Goal: Task Accomplishment & Management: Use online tool/utility

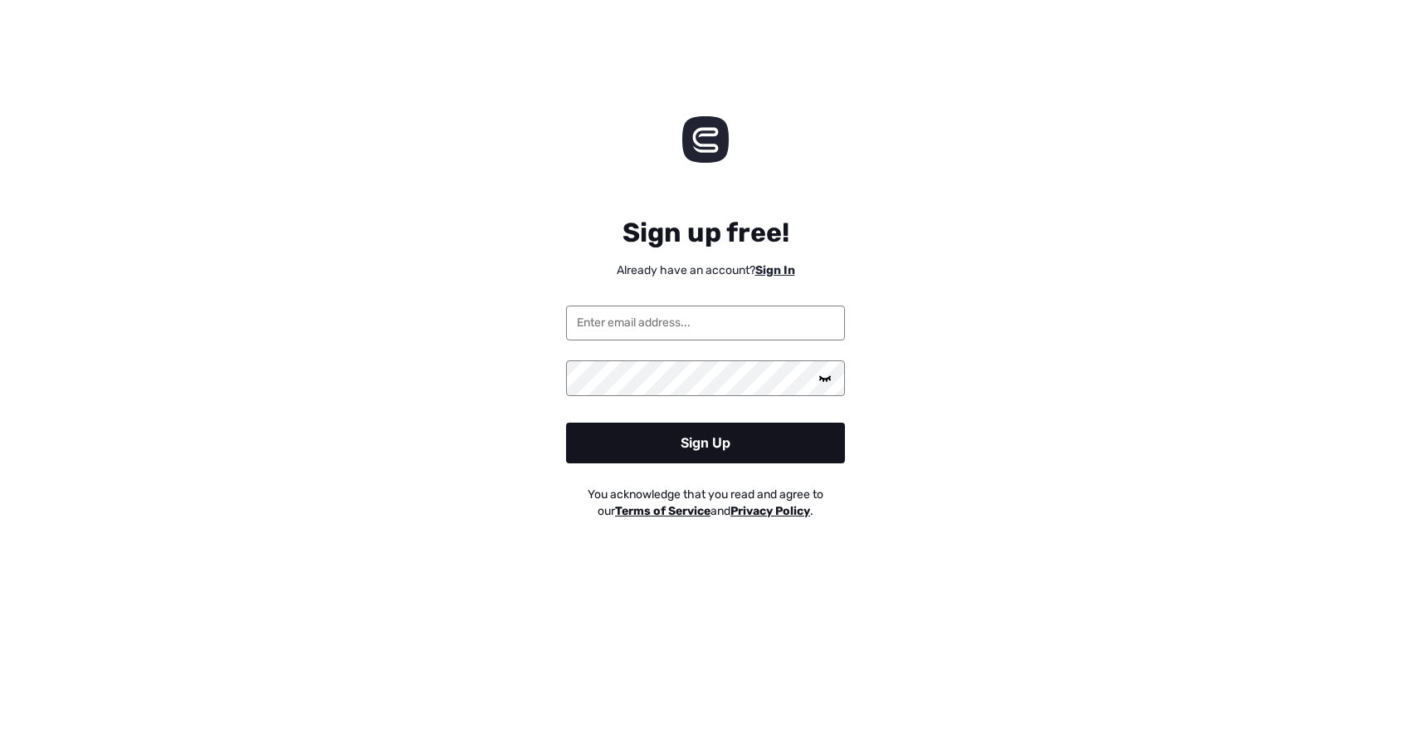
click at [708, 327] on input "email" at bounding box center [705, 322] width 279 height 35
click at [705, 329] on input "email" at bounding box center [705, 322] width 279 height 35
click at [425, 345] on div "Sign up free! Already have an account? Sign In Sign Up You acknowledge that you…" at bounding box center [705, 361] width 1411 height 397
click at [596, 325] on input "email" at bounding box center [705, 322] width 279 height 35
type input "[EMAIL_ADDRESS][DOMAIN_NAME]"
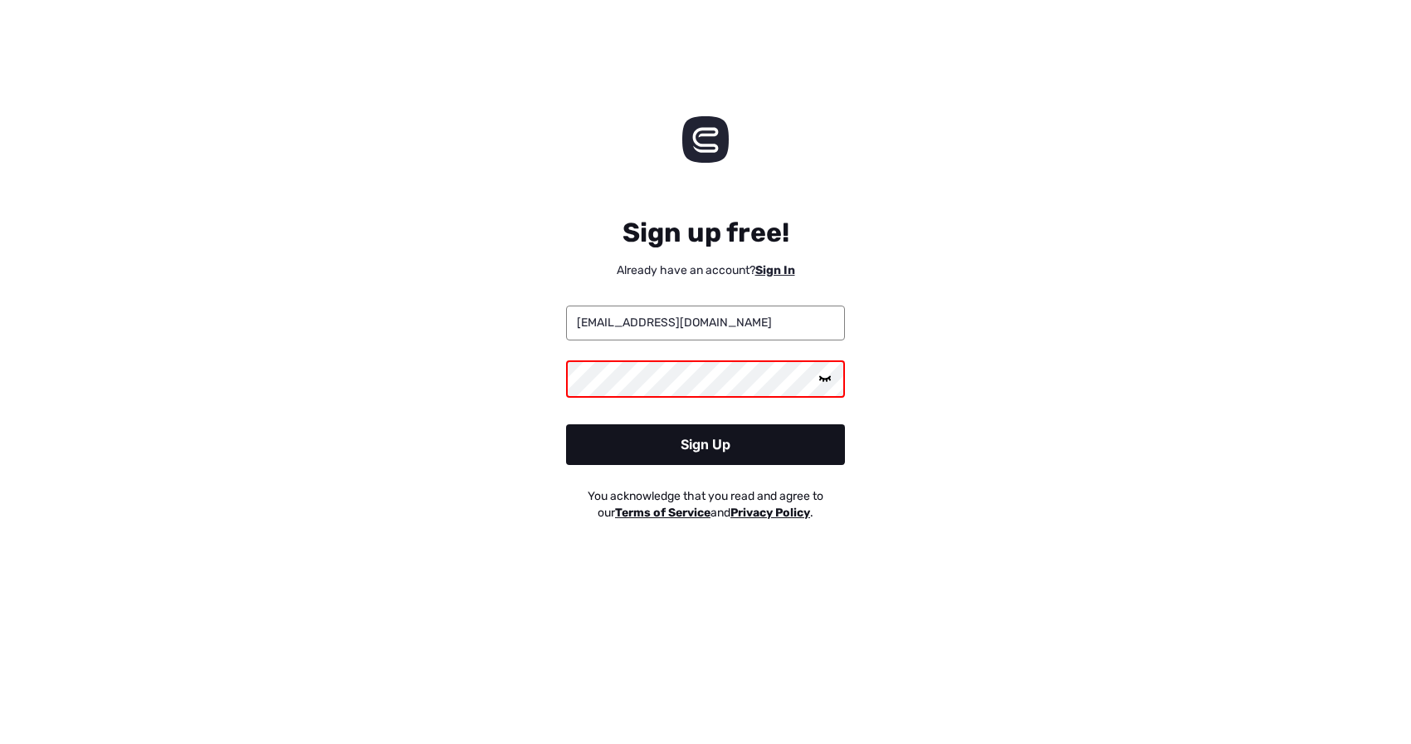
click at [661, 451] on div "Sign Up" at bounding box center [705, 444] width 279 height 41
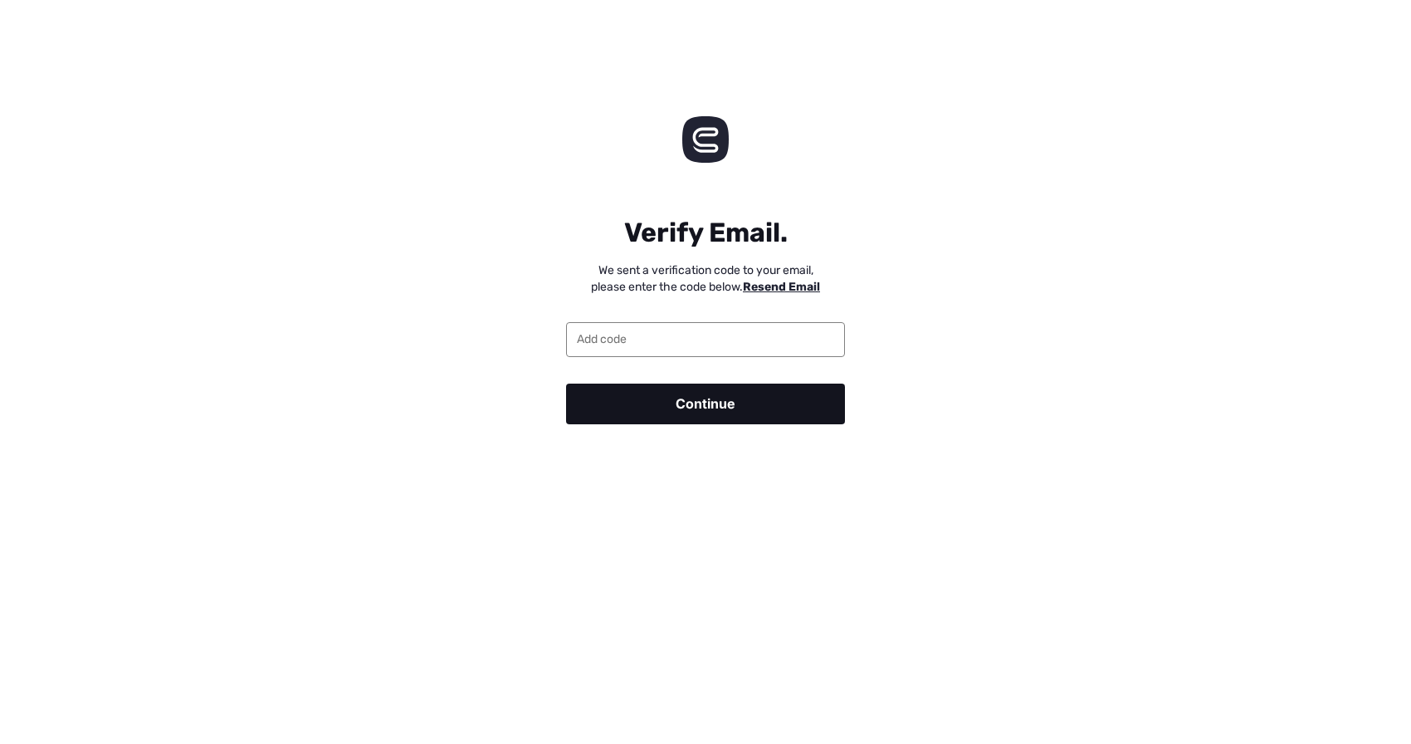
click at [719, 339] on input "email" at bounding box center [705, 339] width 279 height 35
type input "114086"
click at [671, 410] on div "Continue" at bounding box center [705, 403] width 279 height 41
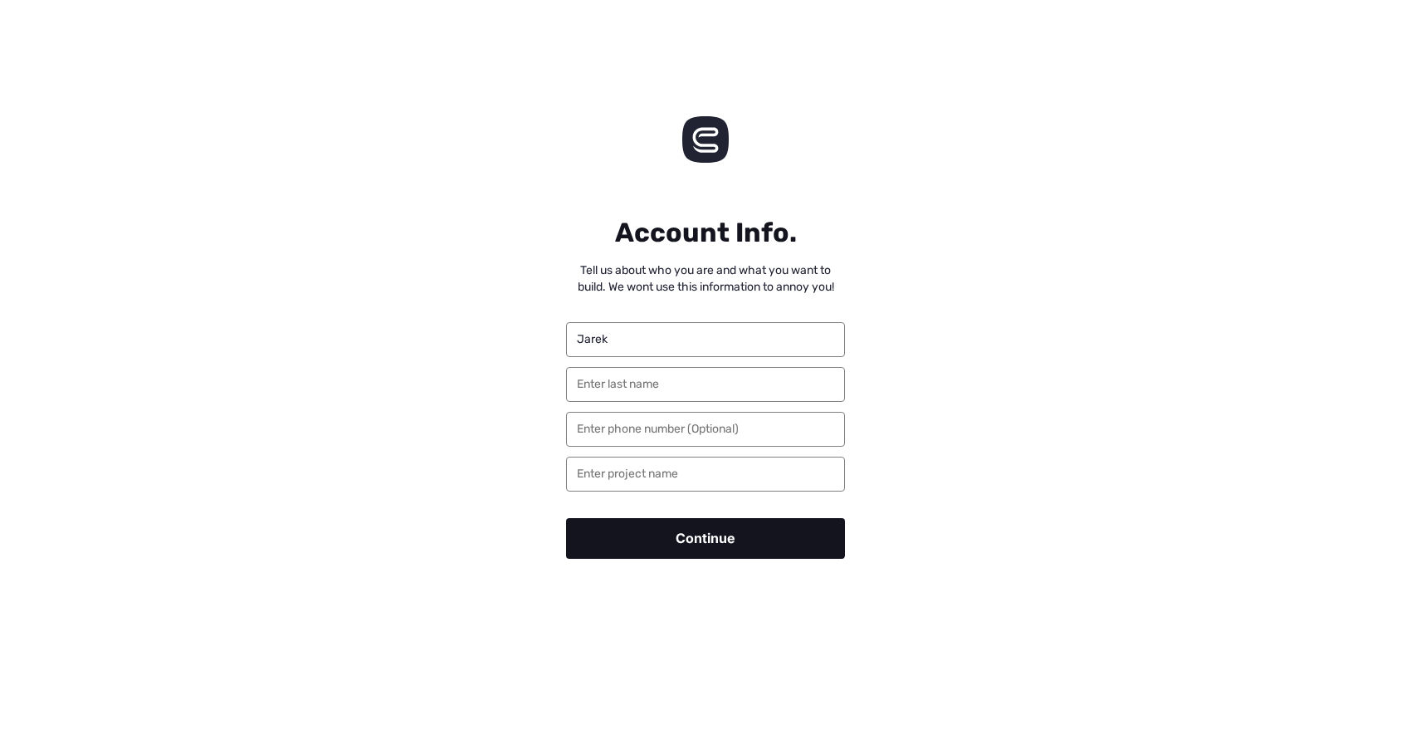
type input "Jarek"
type input "C."
type input "A"
type input "TestApp"
click at [883, 406] on div "Account Info. Tell us about who you are and what you want to build. We wont use…" at bounding box center [705, 372] width 1411 height 419
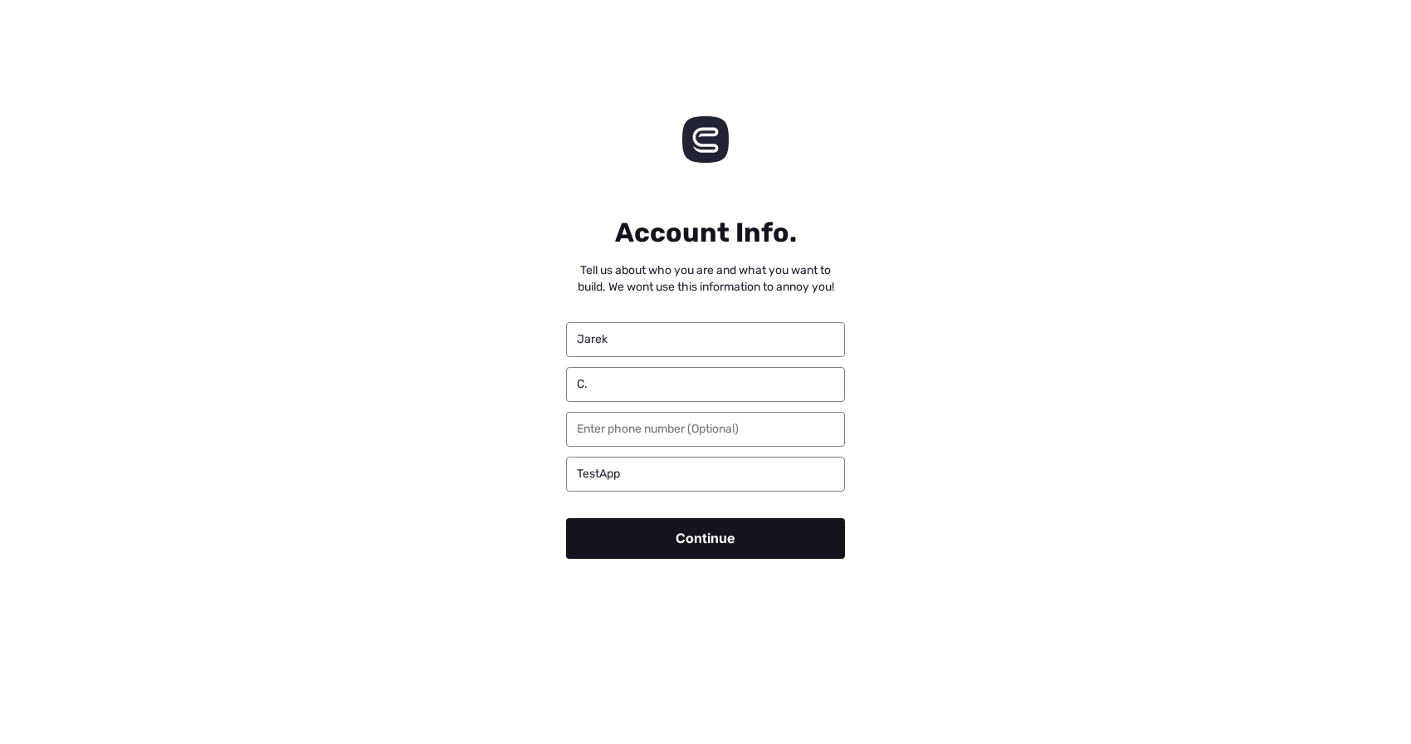
click at [797, 546] on div "Continue" at bounding box center [705, 538] width 279 height 41
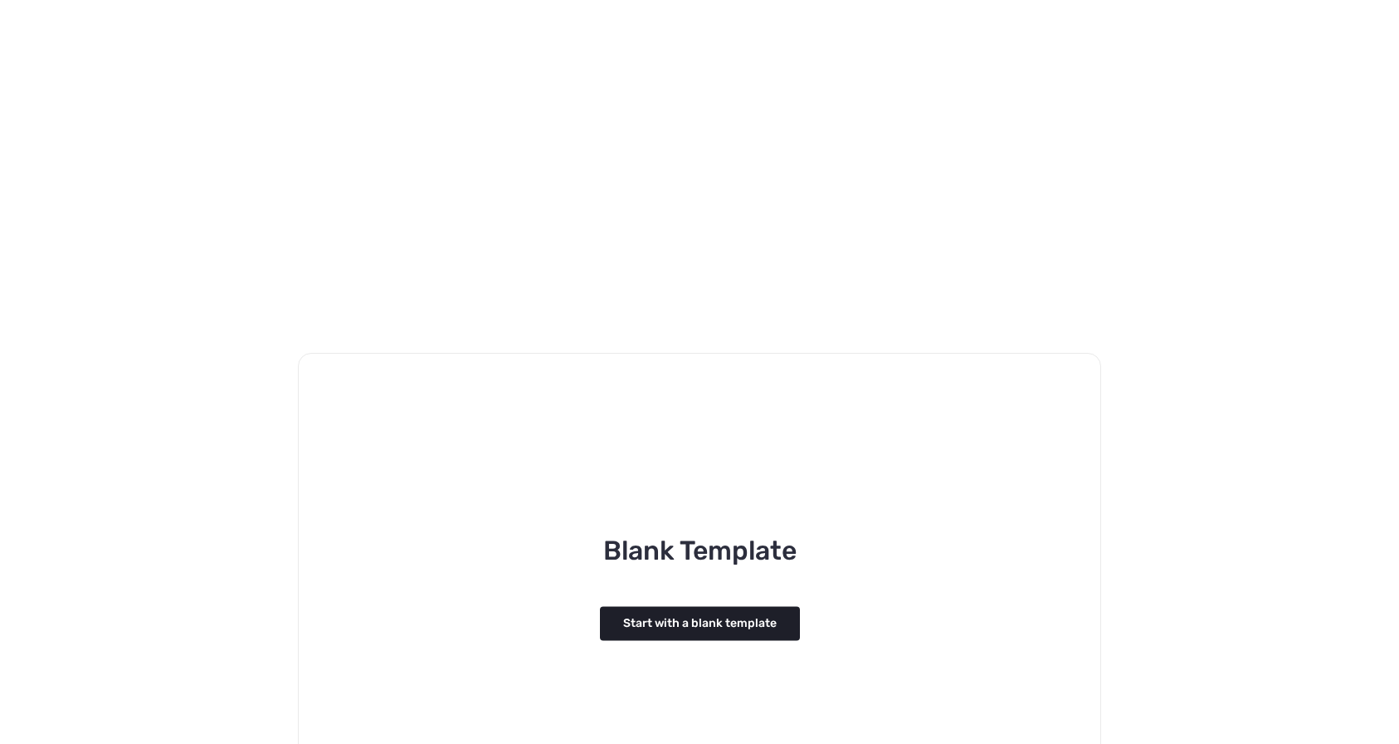
scroll to position [1578, 0]
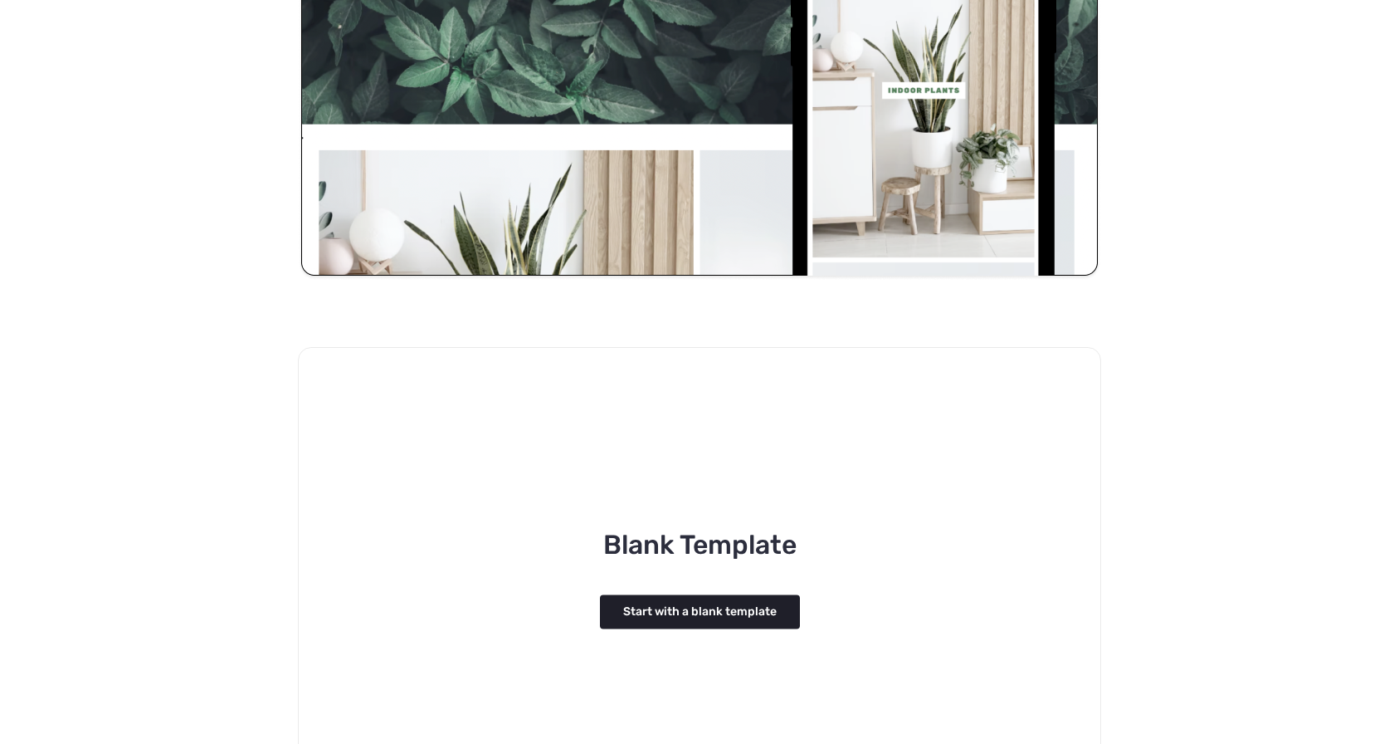
click at [716, 613] on button "Start with a blank template" at bounding box center [700, 611] width 200 height 34
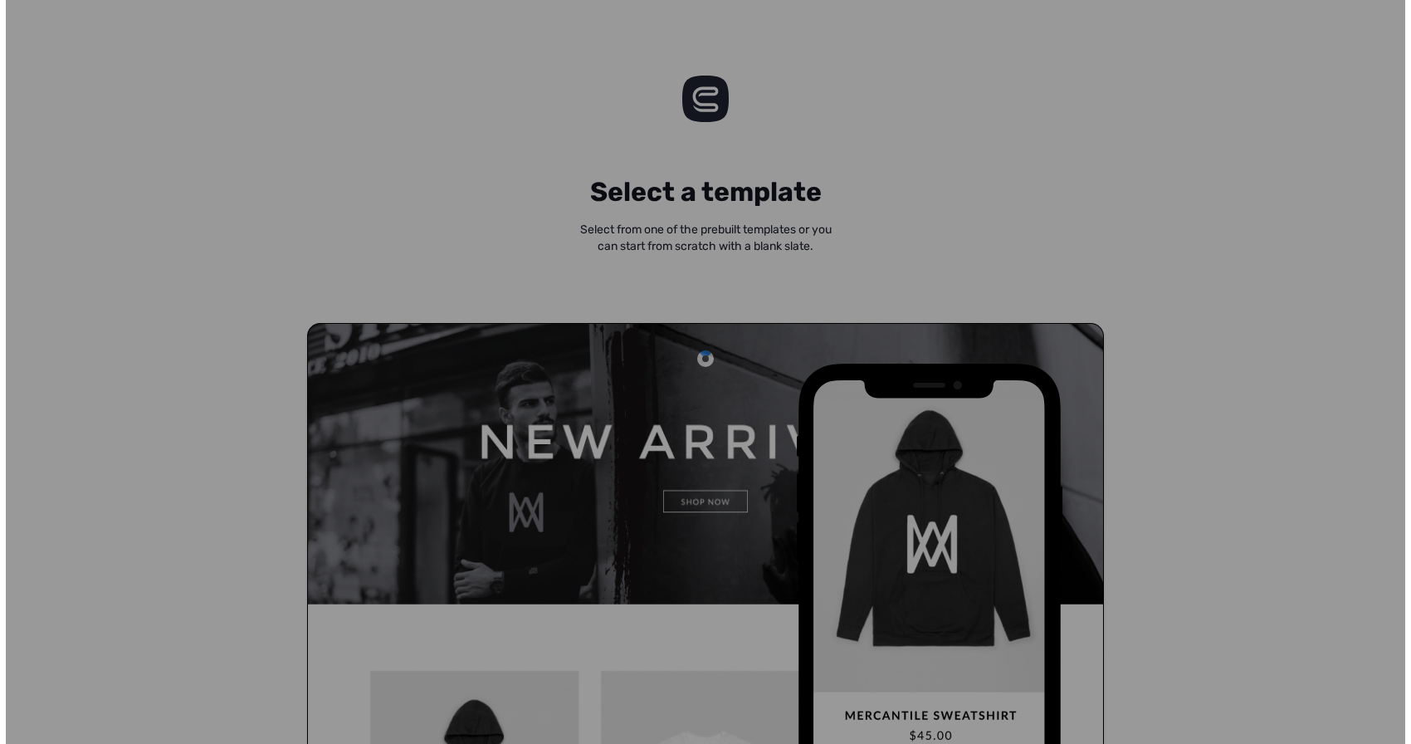
scroll to position [1, 0]
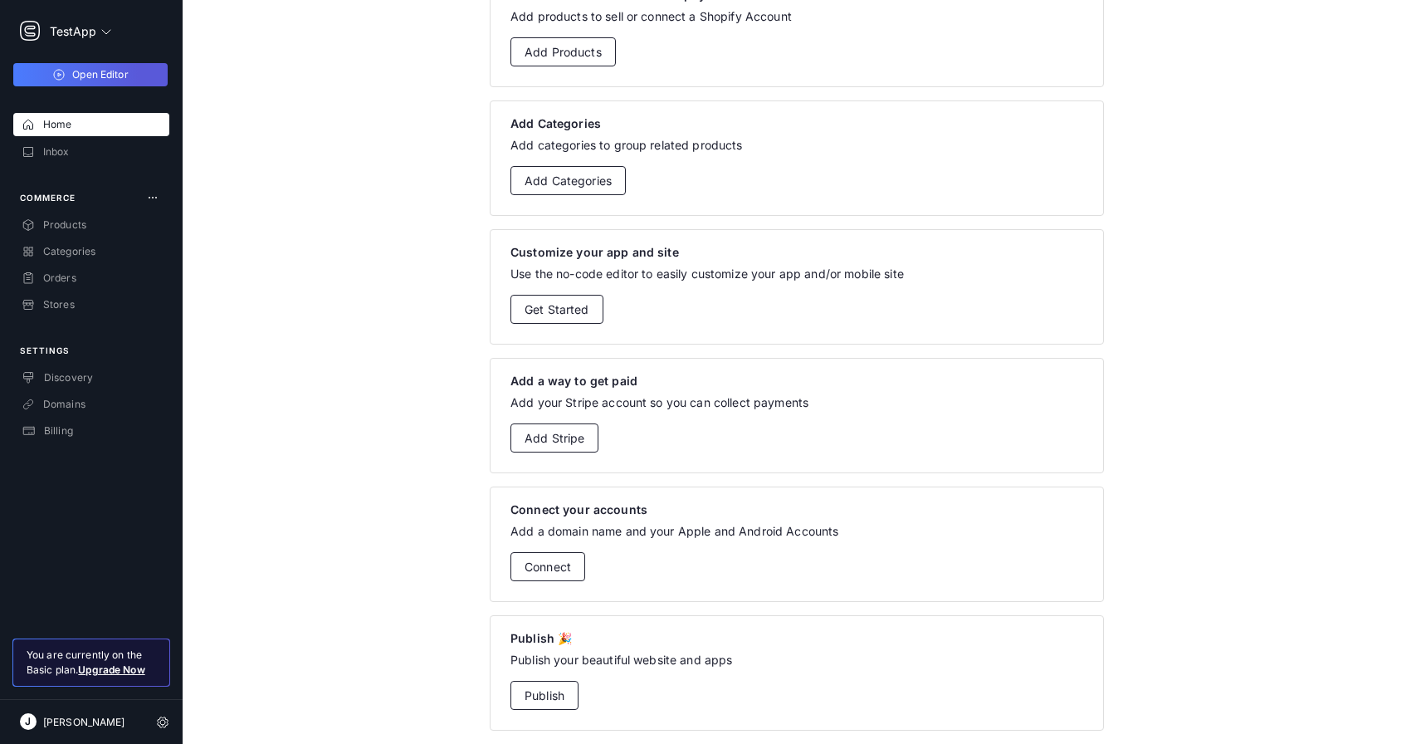
scroll to position [240, 0]
click at [133, 76] on div "Open Editor" at bounding box center [90, 74] width 154 height 23
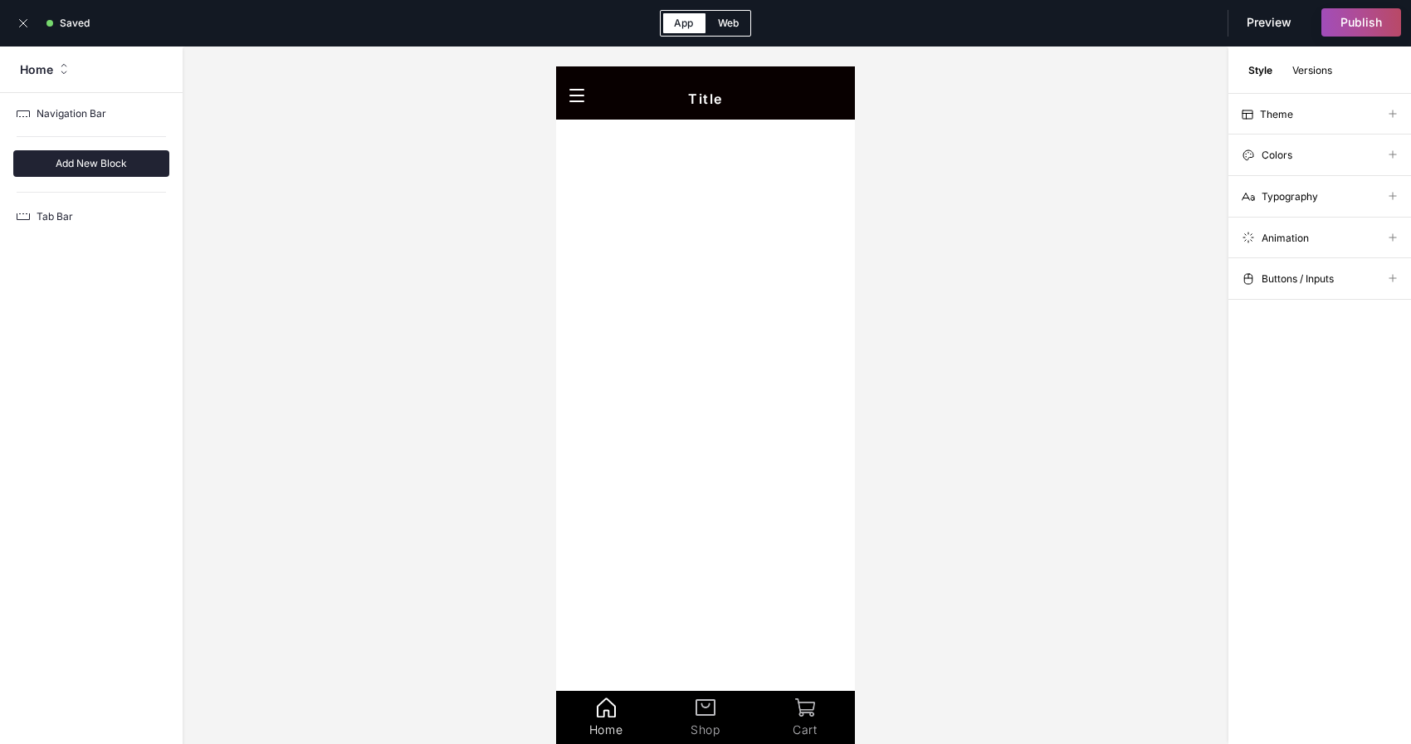
click at [65, 115] on p "Navigation Bar" at bounding box center [72, 113] width 70 height 12
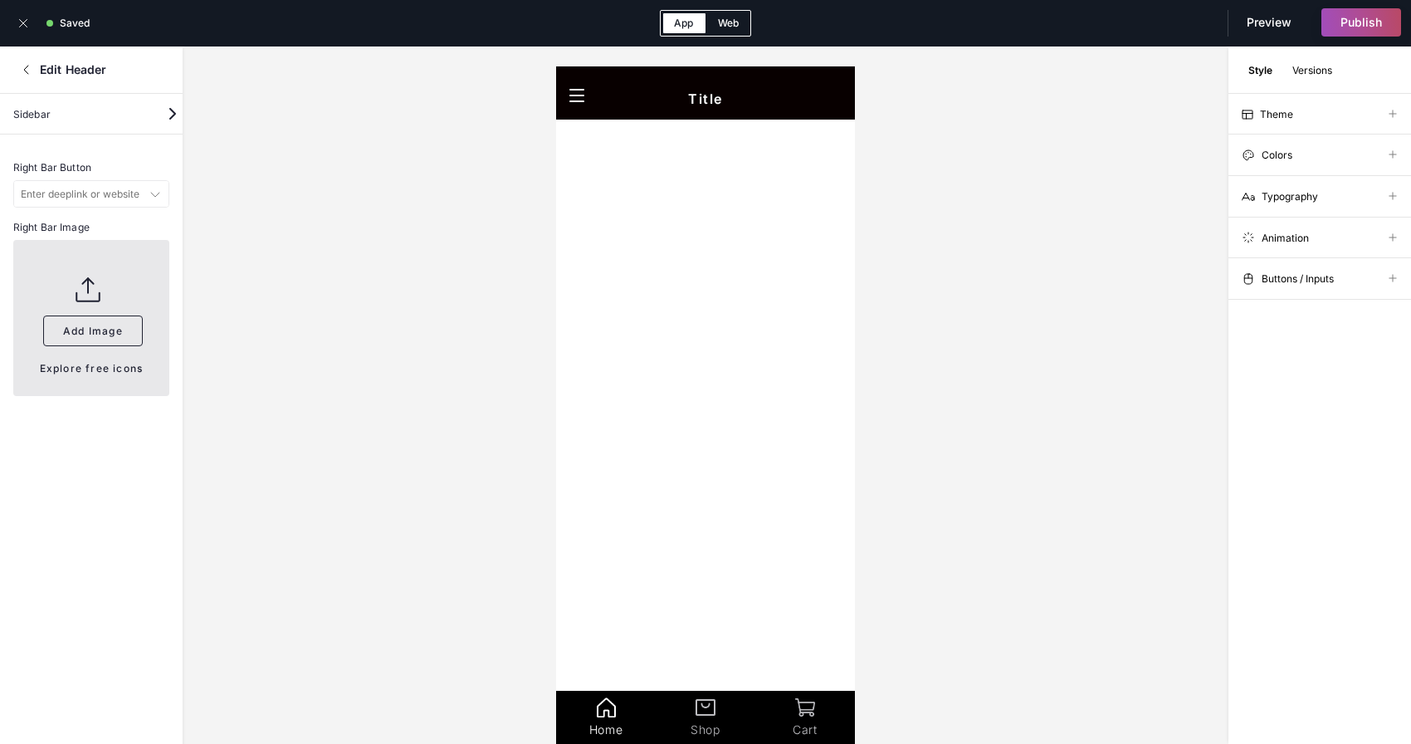
click at [100, 333] on button "Add Image" at bounding box center [93, 330] width 100 height 31
click at [33, 77] on div "Edit Header" at bounding box center [91, 69] width 183 height 47
click at [26, 68] on icon at bounding box center [26, 70] width 4 height 8
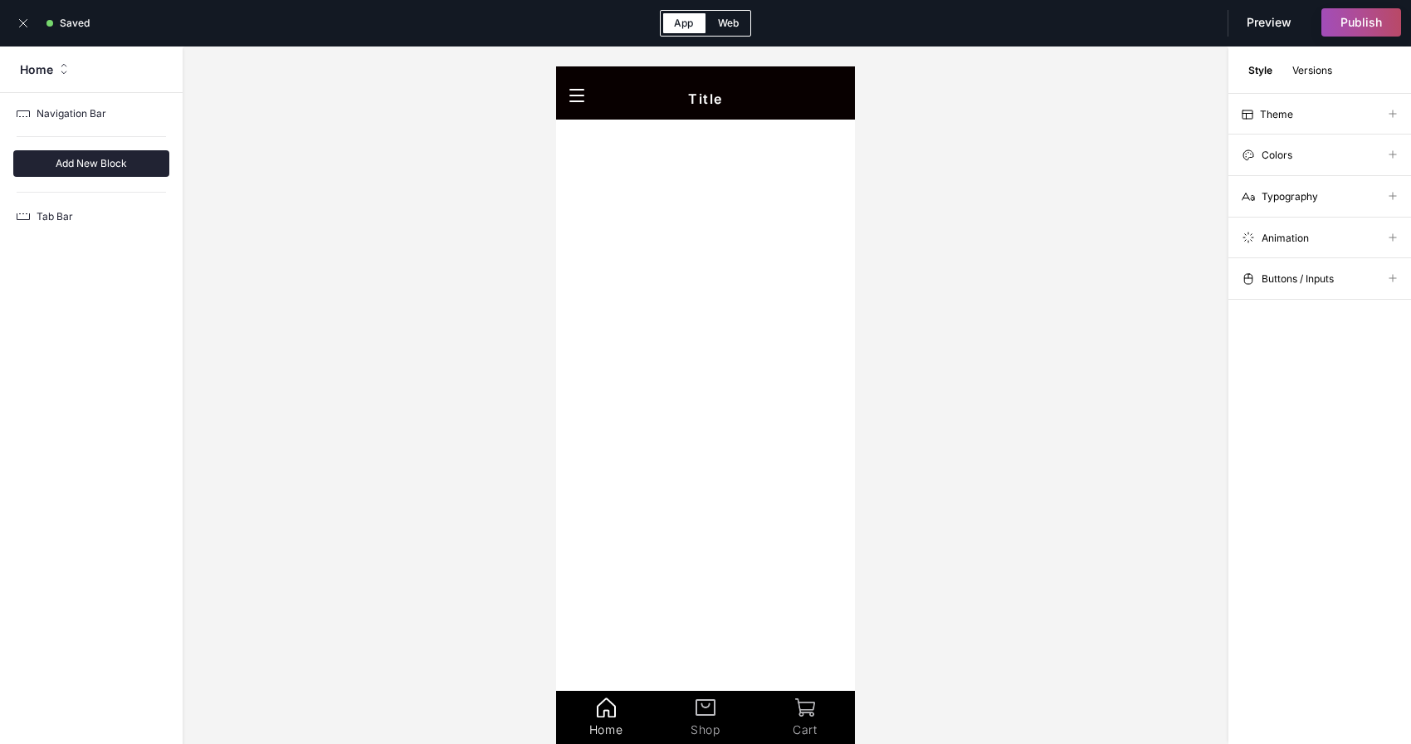
click at [735, 25] on div "Web" at bounding box center [727, 23] width 45 height 25
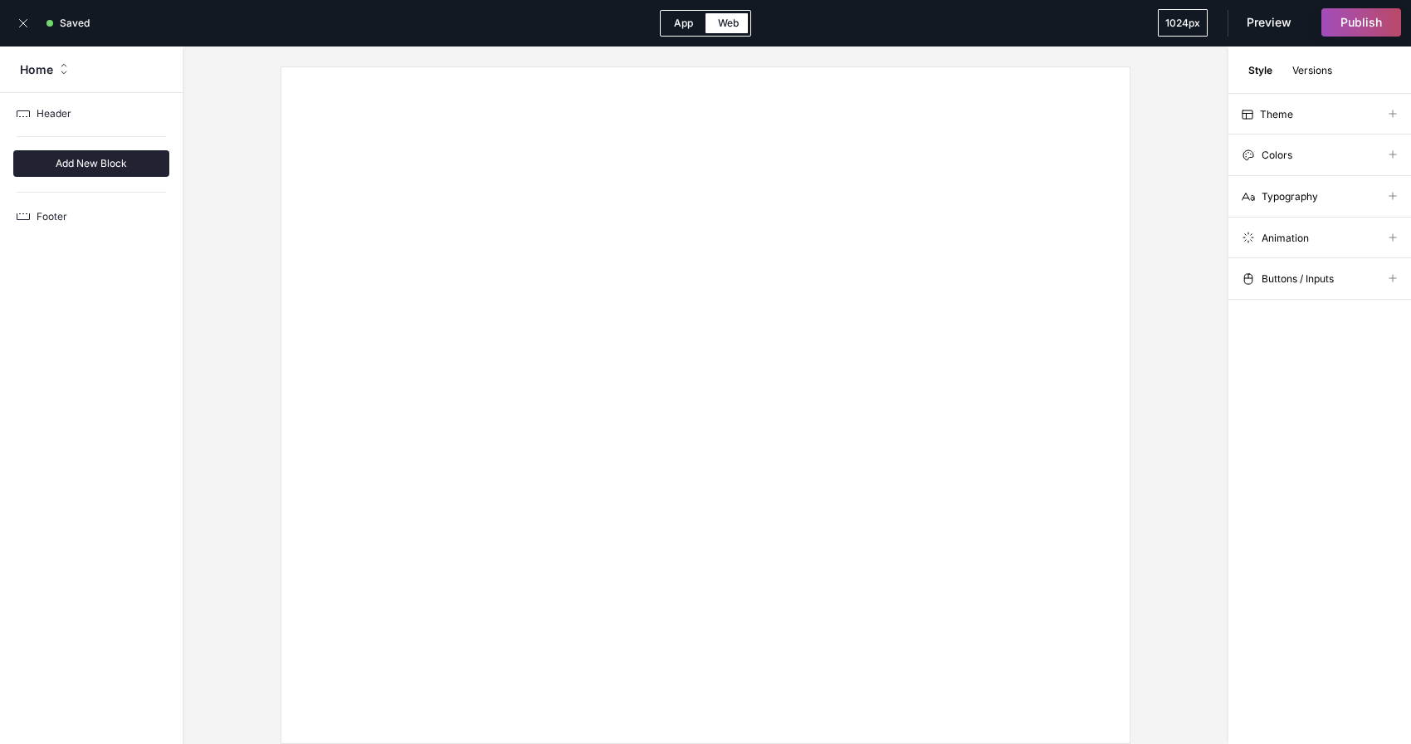
click at [685, 22] on div "App" at bounding box center [683, 23] width 45 height 25
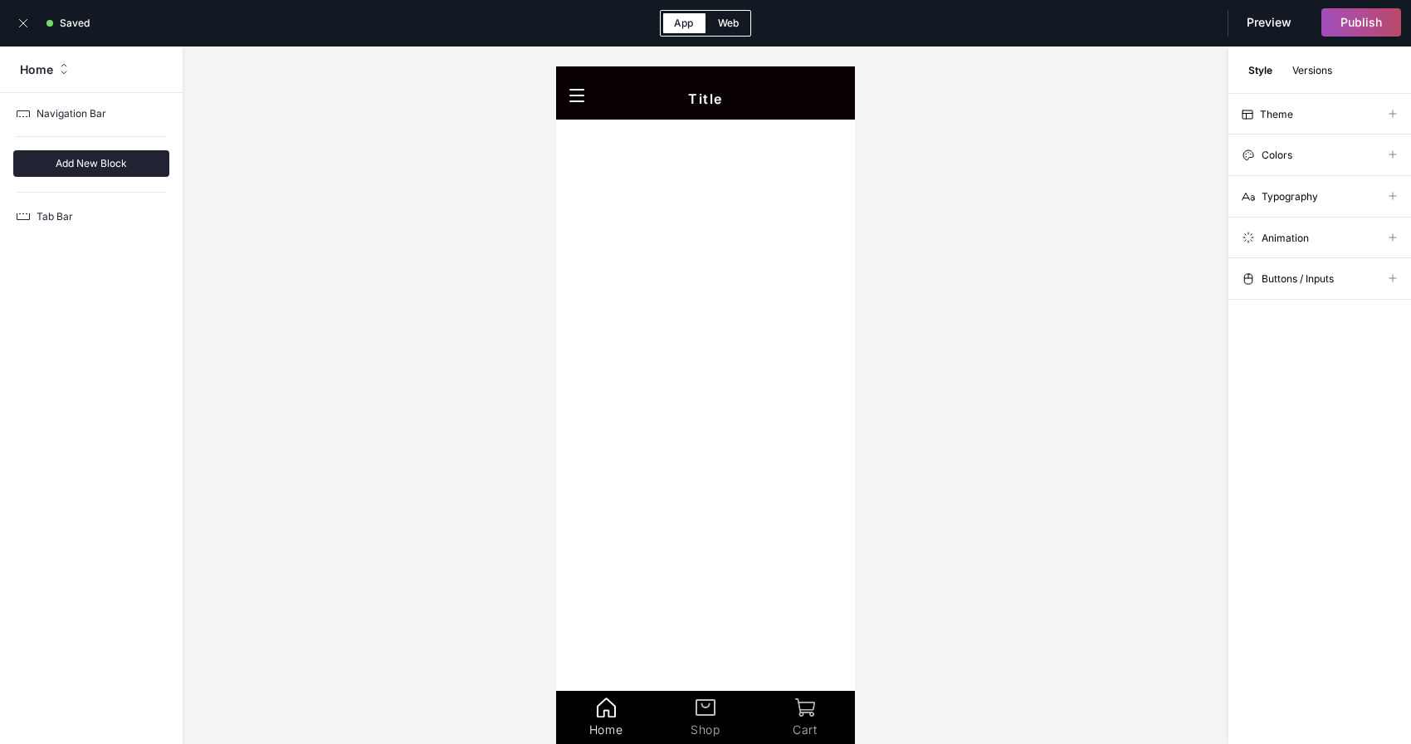
click at [1290, 275] on span "Buttons / Inputs" at bounding box center [1297, 279] width 72 height 12
click at [1285, 306] on div "Filled" at bounding box center [1310, 311] width 118 height 12
click at [1281, 362] on li "Filled" at bounding box center [1319, 360] width 153 height 22
click at [653, 150] on div at bounding box center [705, 457] width 299 height 677
click at [124, 154] on p "Add New Block" at bounding box center [91, 163] width 156 height 27
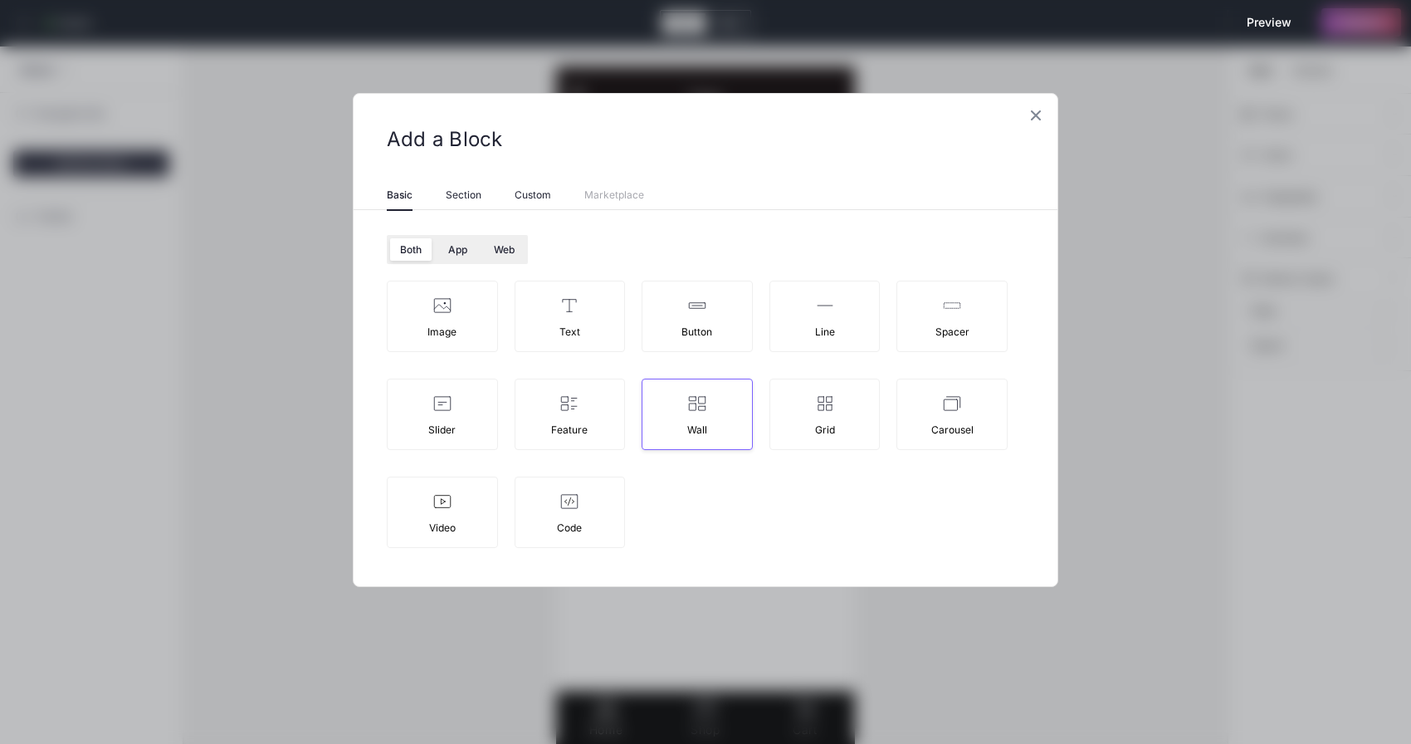
drag, startPoint x: 671, startPoint y: 413, endPoint x: 121, endPoint y: 344, distance: 554.5
click at [671, 413] on div "Wall" at bounding box center [696, 413] width 111 height 71
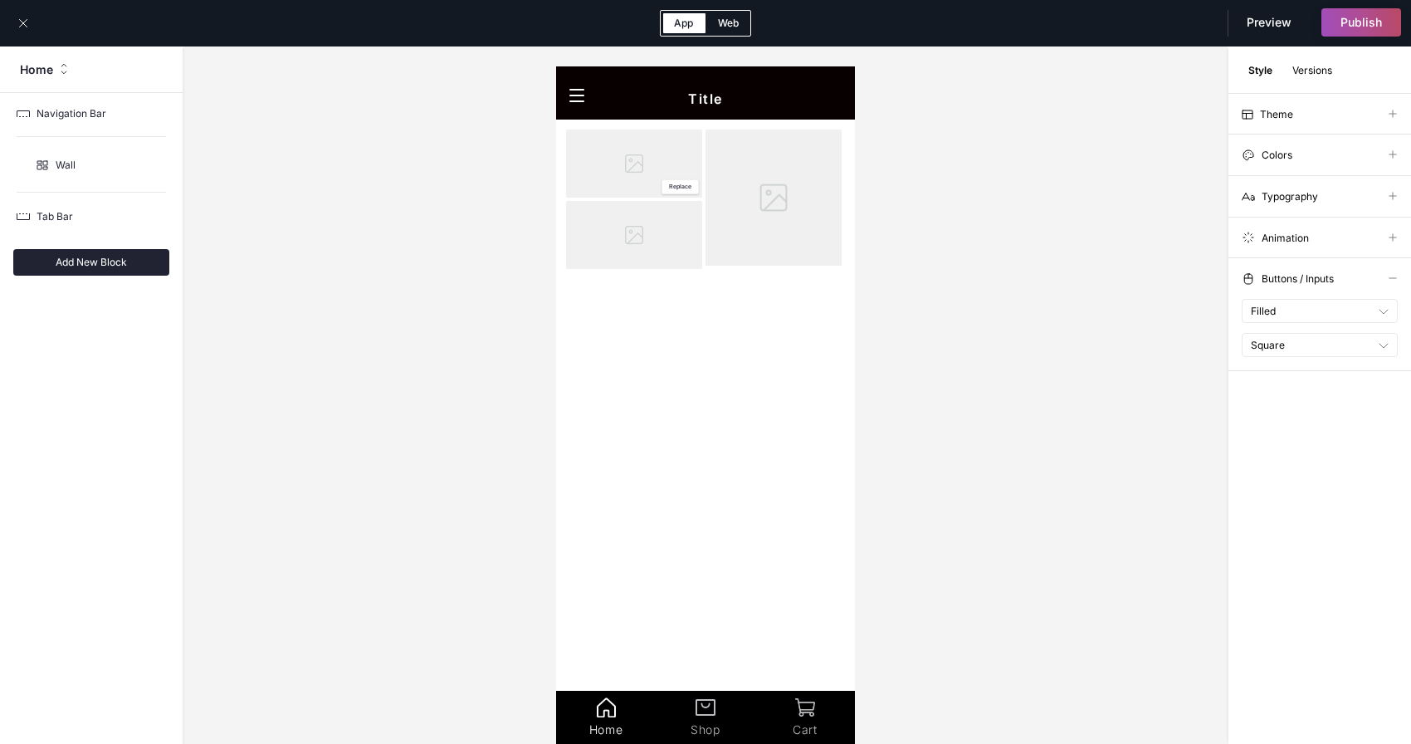
click at [590, 173] on img at bounding box center [634, 163] width 136 height 68
click at [610, 292] on div "Replace Replace Replace" at bounding box center [705, 457] width 299 height 677
